Goal: Task Accomplishment & Management: Use online tool/utility

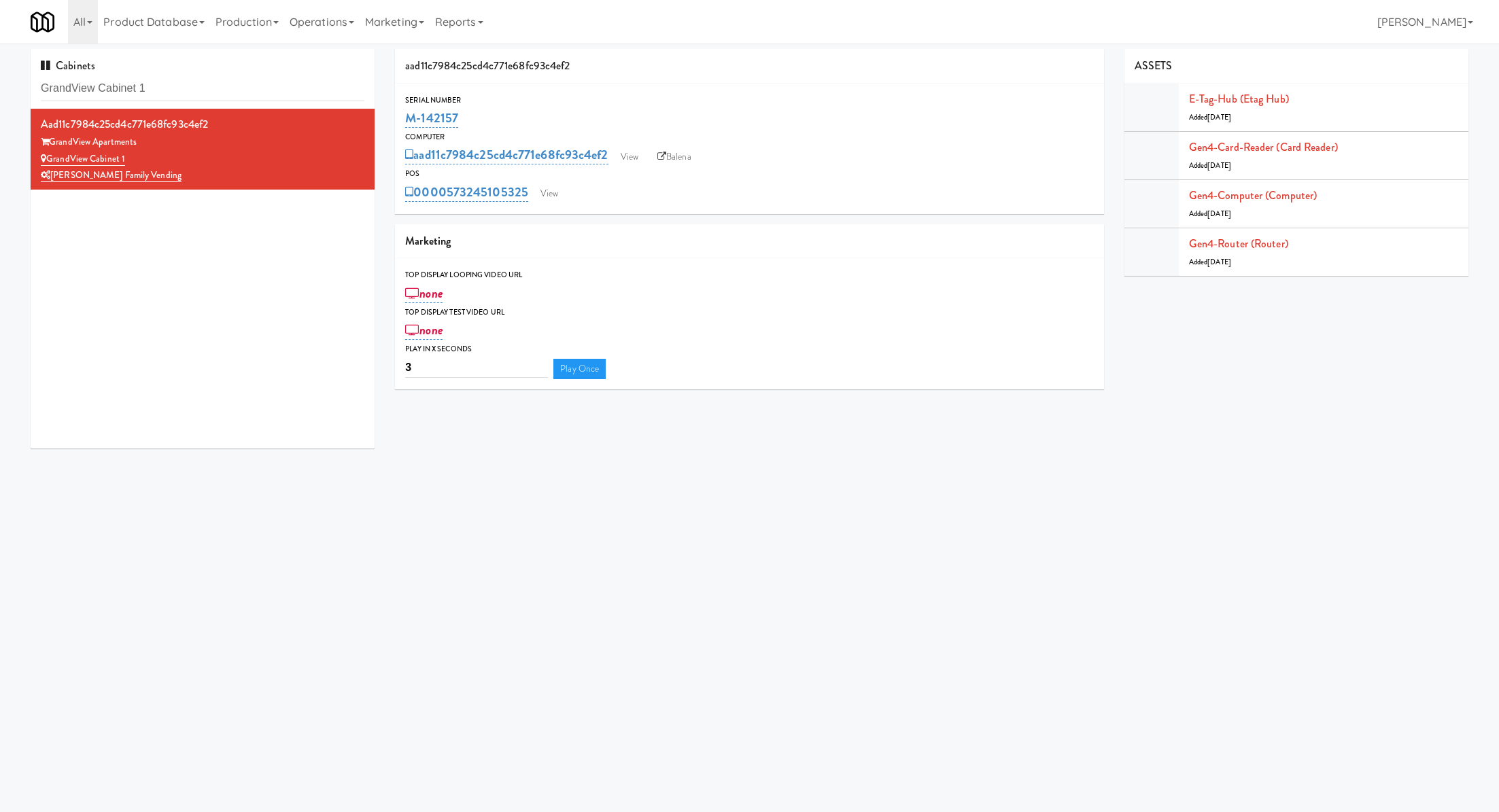
click at [182, 90] on input "GrandView Cabinet 1" at bounding box center [202, 88] width 323 height 25
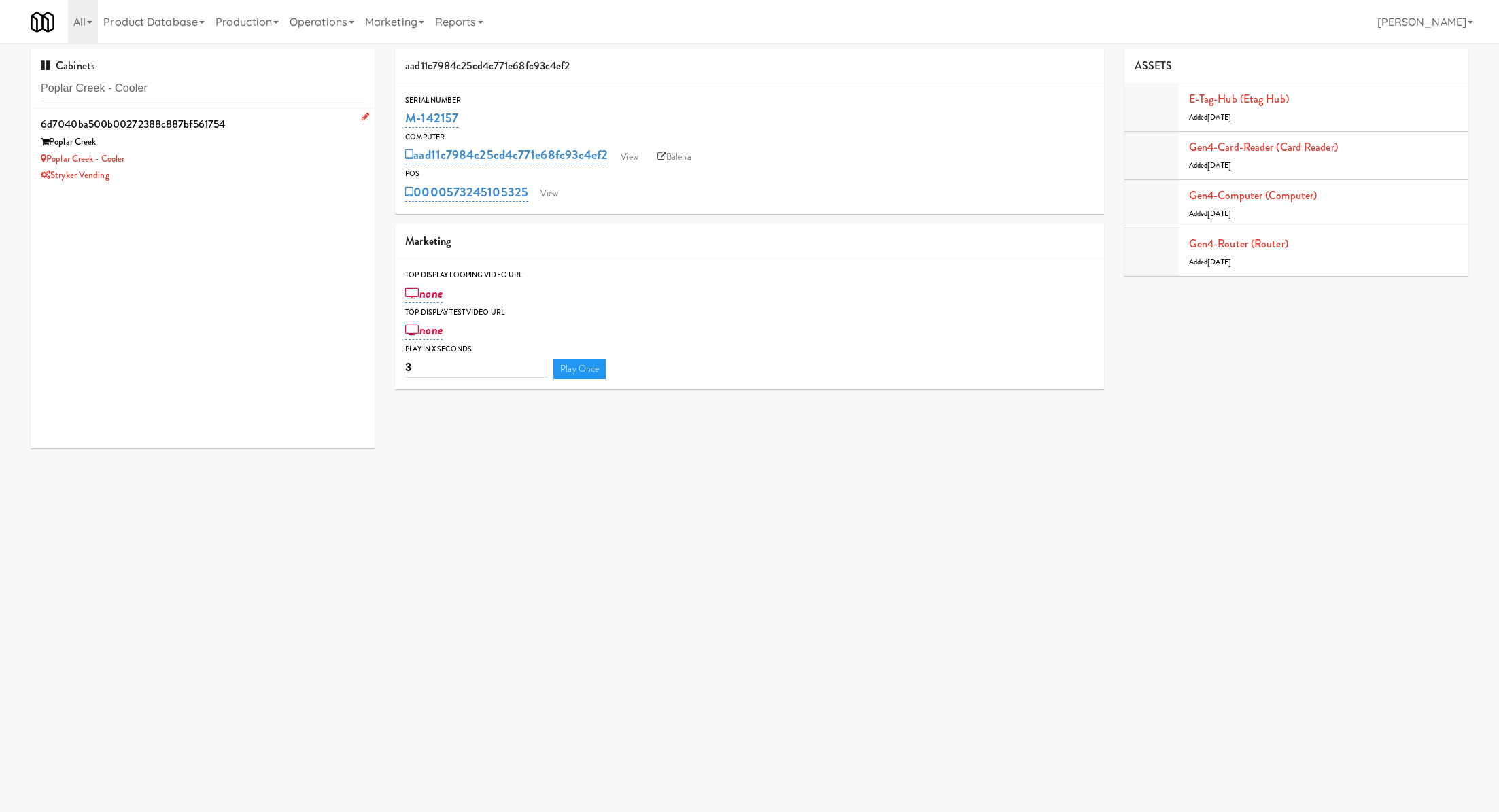
type input "Poplar Creek - Cooler"
click at [272, 136] on div "Poplar Creek" at bounding box center [202, 142] width 323 height 17
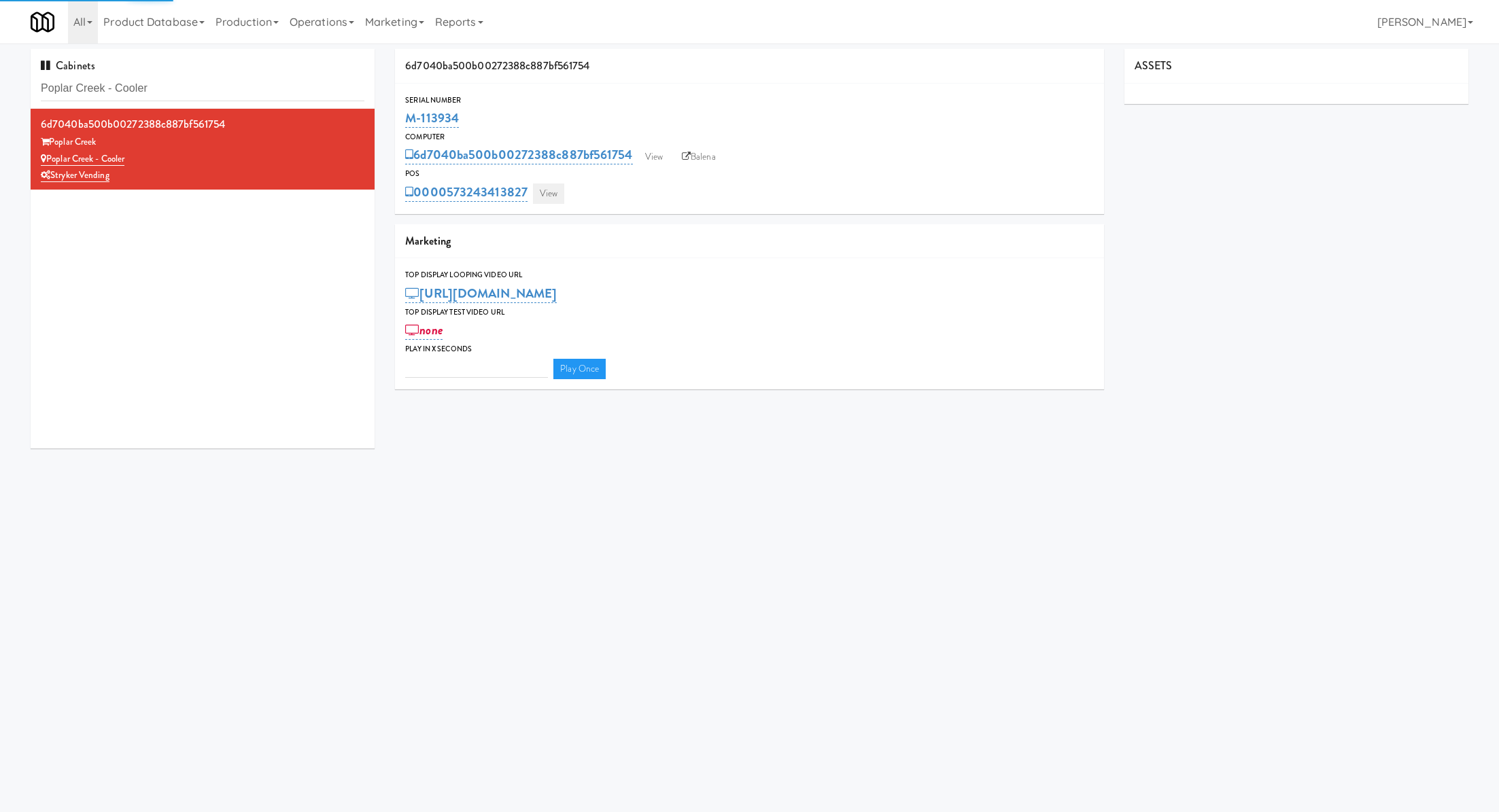
type input "3"
click at [550, 191] on link "View" at bounding box center [549, 194] width 31 height 21
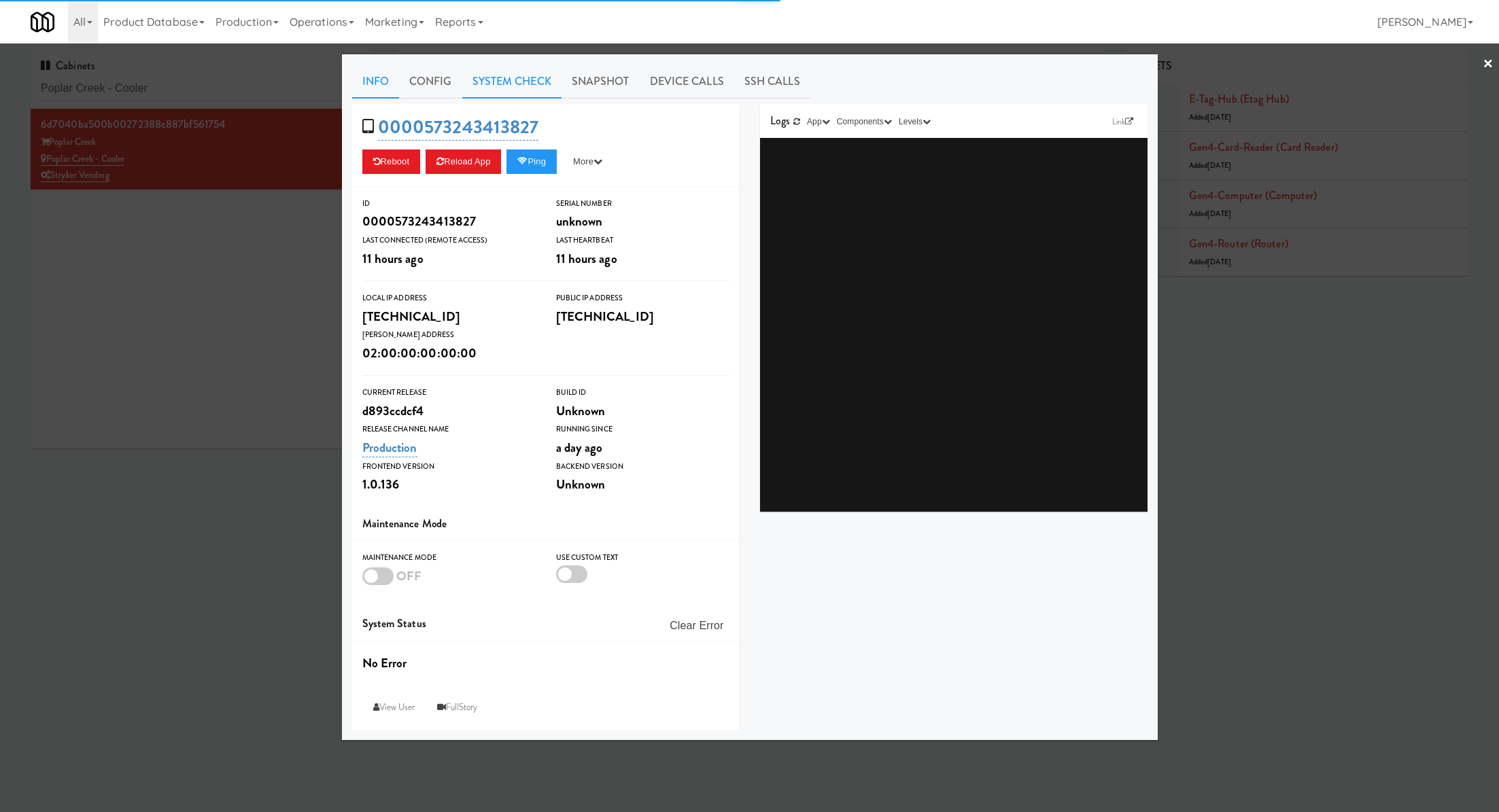
click at [518, 91] on link "System Check" at bounding box center [511, 81] width 99 height 34
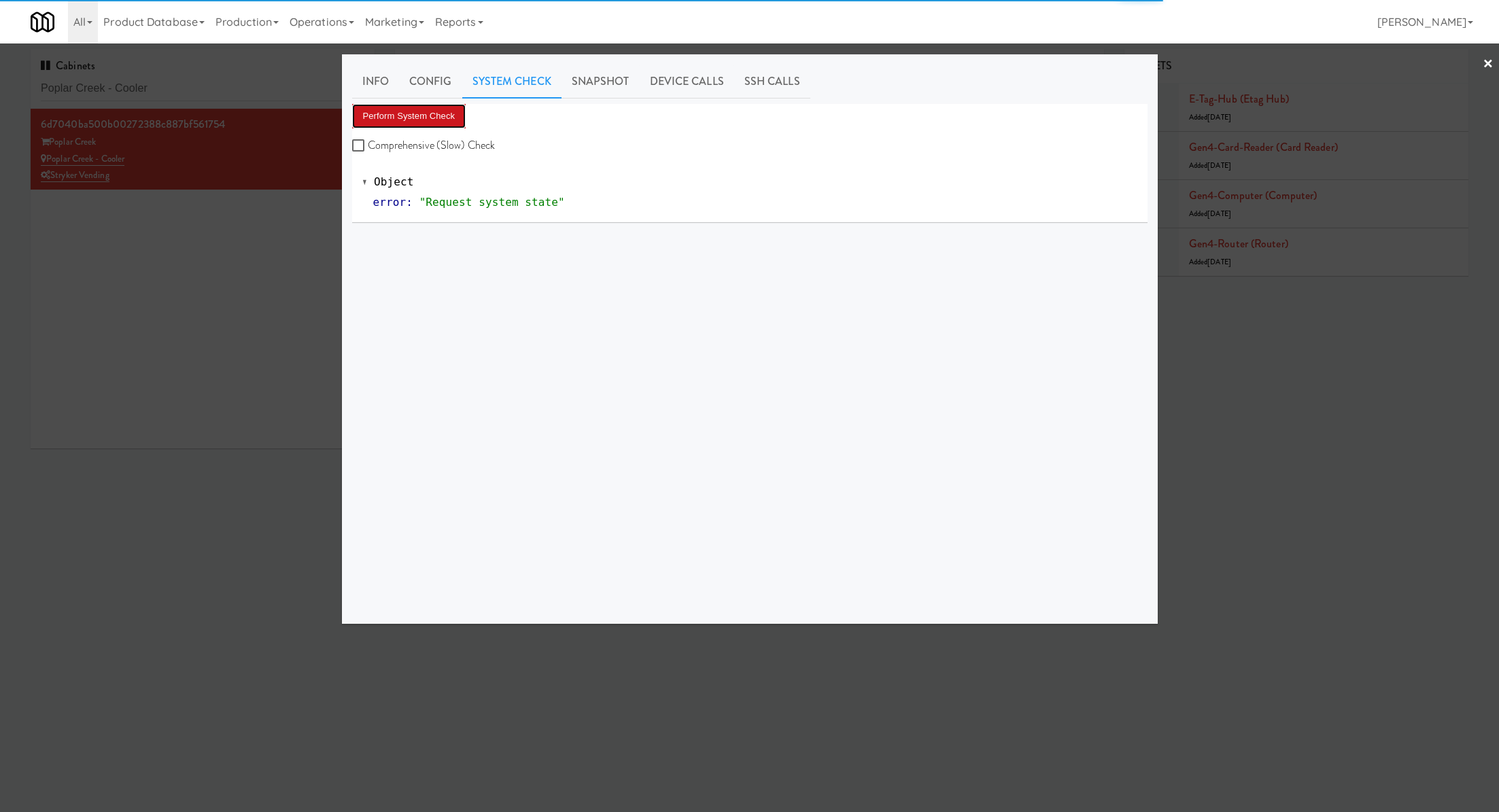
click at [429, 110] on button "Perform System Check" at bounding box center [409, 116] width 114 height 24
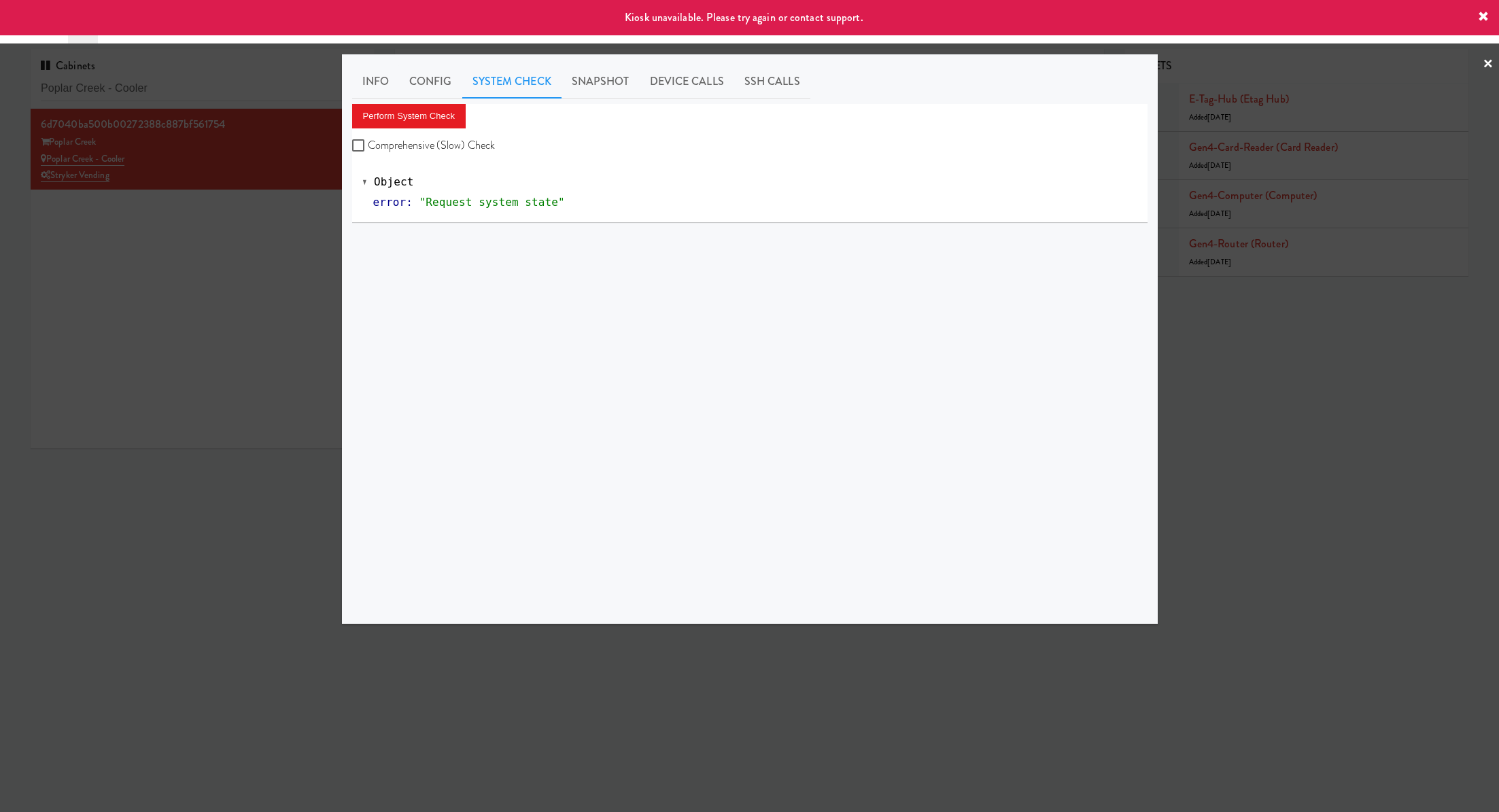
click at [274, 220] on div at bounding box center [750, 406] width 1499 height 812
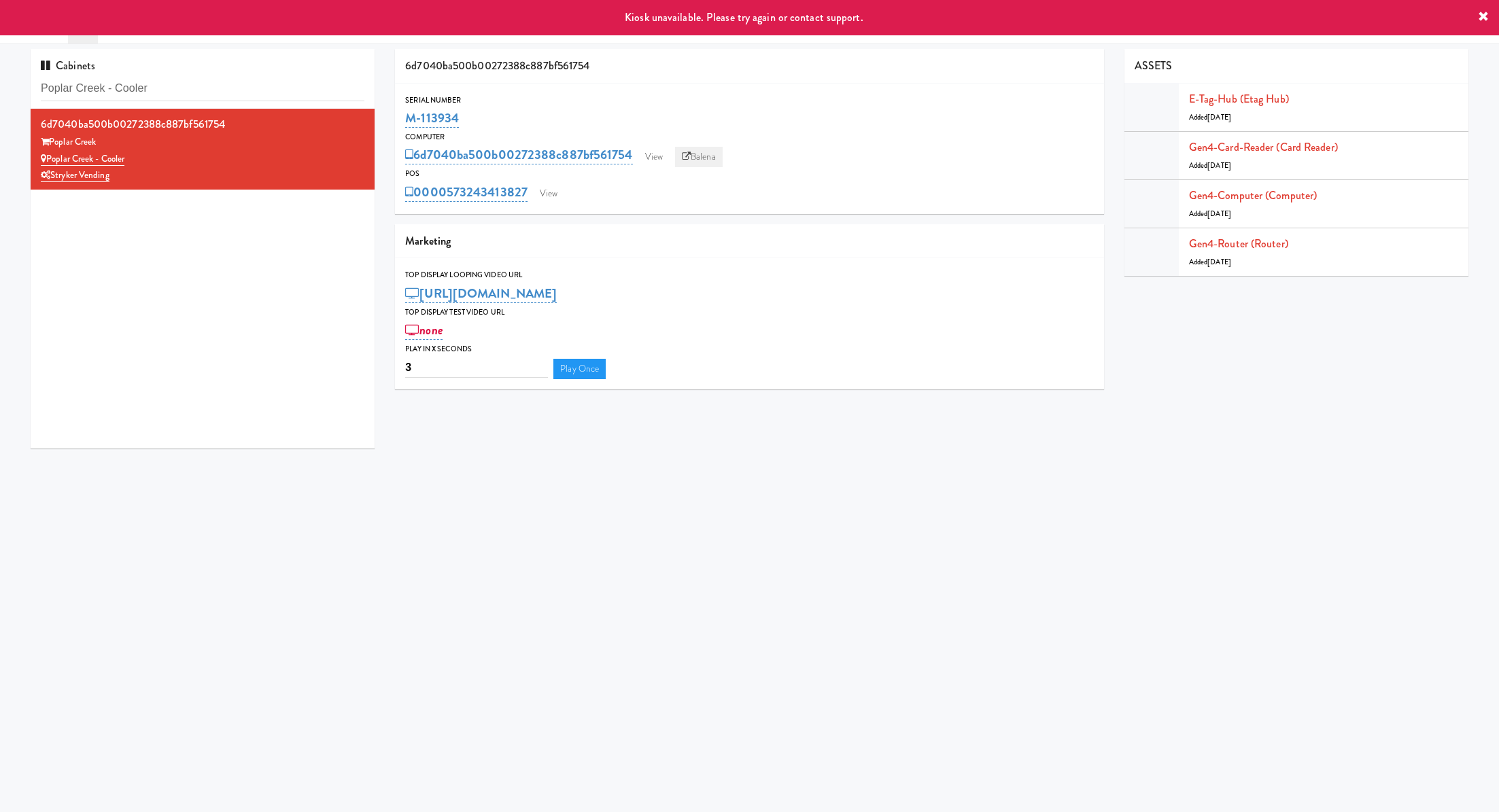
click at [699, 159] on link "Balena" at bounding box center [699, 157] width 47 height 21
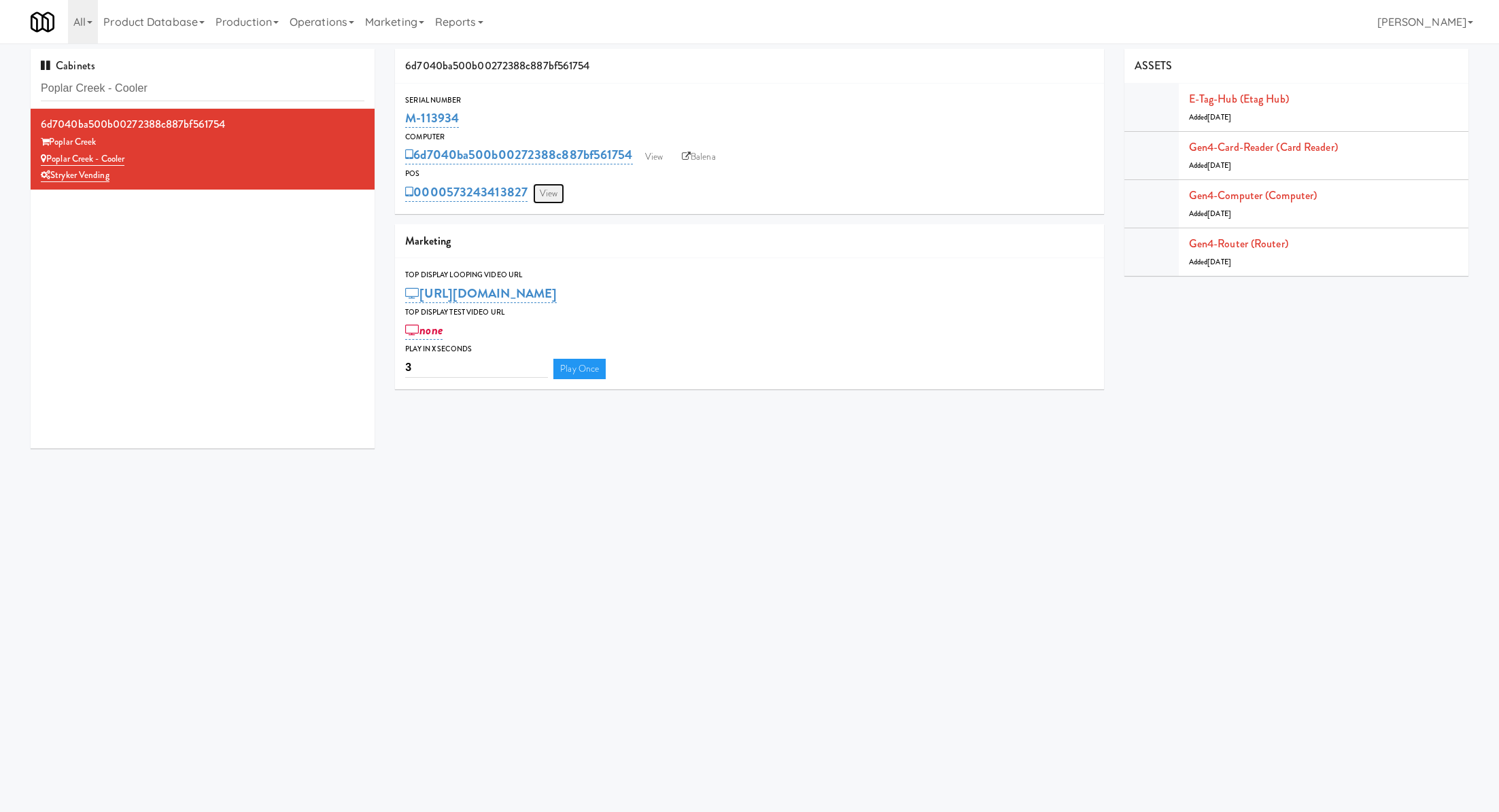
click at [554, 194] on link "View" at bounding box center [549, 194] width 31 height 21
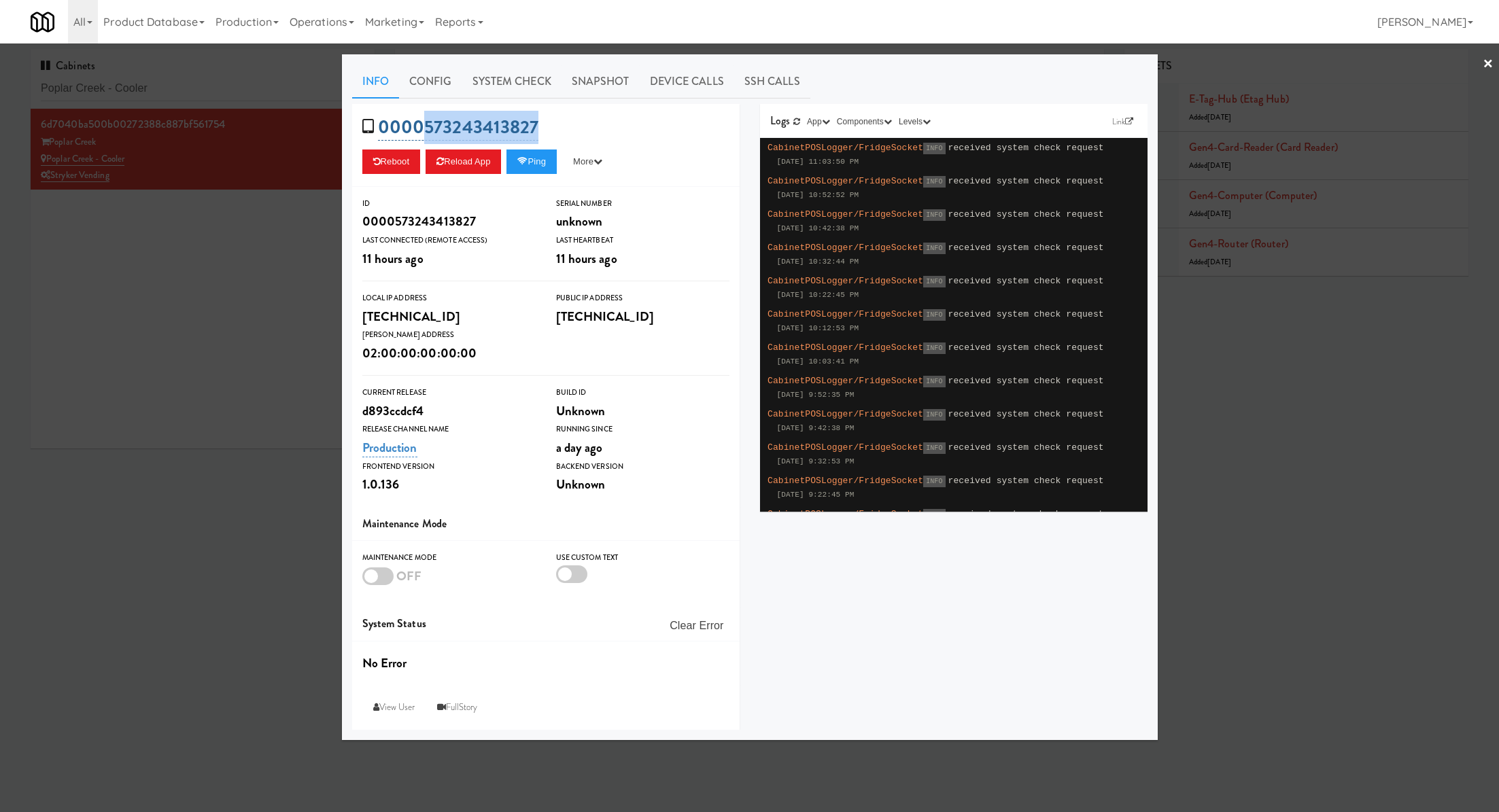
drag, startPoint x: 554, startPoint y: 121, endPoint x: 423, endPoint y: 122, distance: 131.0
click at [423, 122] on div "0000573243413827 Reboot Reload App Ping More Ping Server Restart Server Force R…" at bounding box center [545, 146] width 387 height 83
copy link "573243413827"
